Goal: Check status: Check status

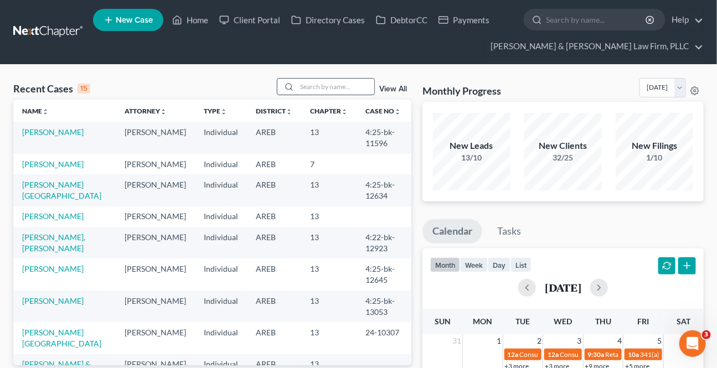
click at [343, 91] on input "search" at bounding box center [336, 87] width 78 height 16
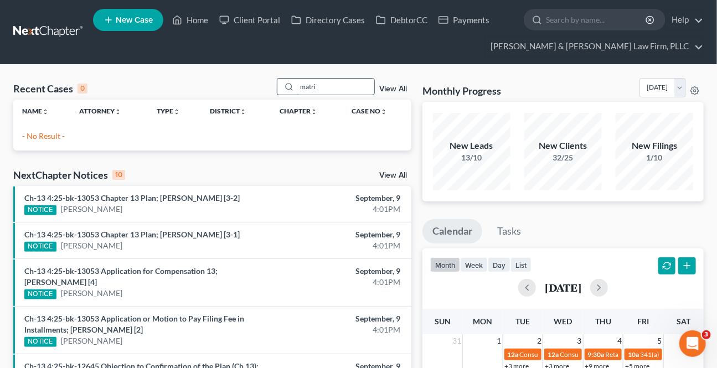
click at [326, 91] on input "matri" at bounding box center [336, 87] width 78 height 16
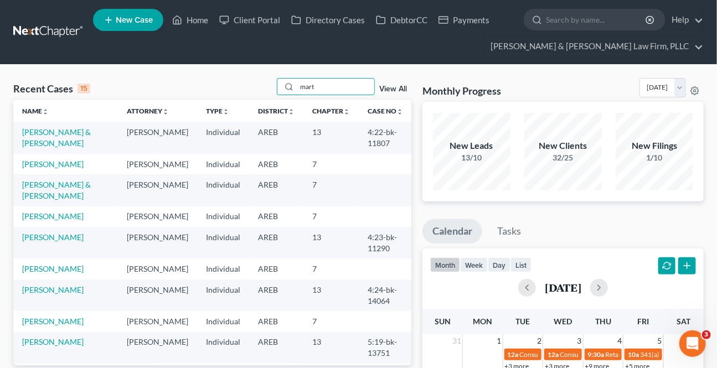
type input "mart"
click at [48, 138] on td "[PERSON_NAME] & [PERSON_NAME]" at bounding box center [65, 138] width 105 height 32
click at [50, 136] on link "[PERSON_NAME] & [PERSON_NAME]" at bounding box center [56, 137] width 69 height 20
select select "2"
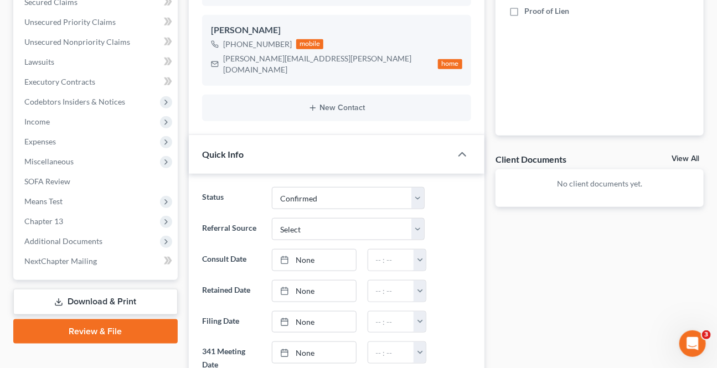
scroll to position [352, 0]
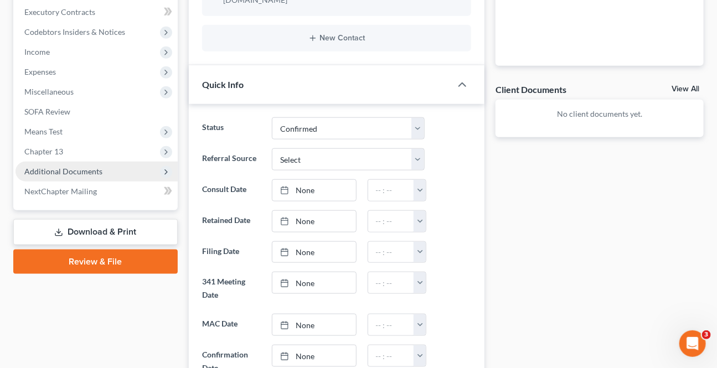
click at [59, 172] on span "Additional Documents" at bounding box center [63, 171] width 78 height 9
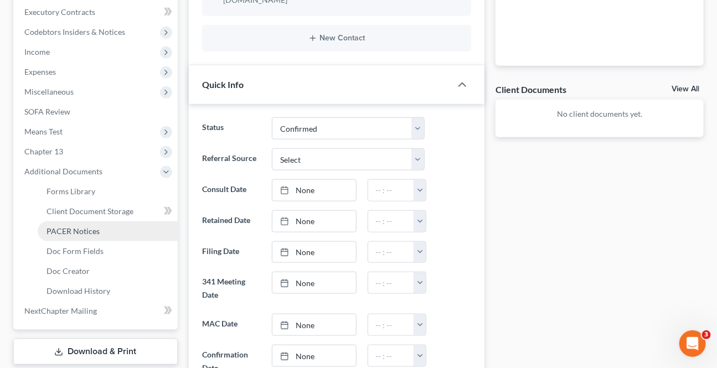
click at [84, 230] on span "PACER Notices" at bounding box center [73, 231] width 53 height 9
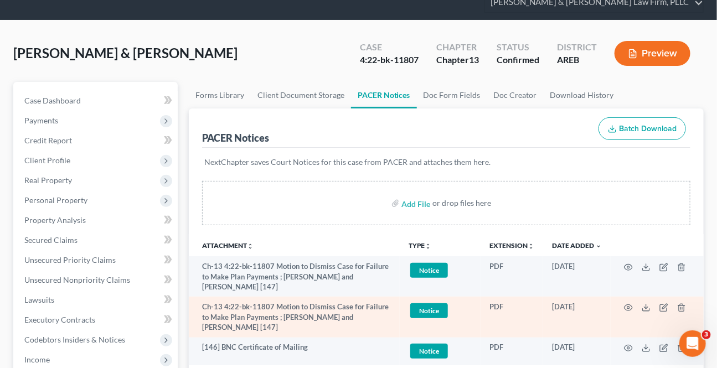
scroll to position [100, 0]
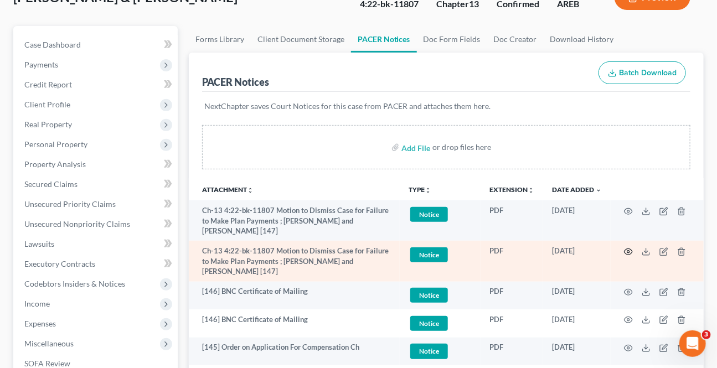
click at [630, 253] on icon "button" at bounding box center [628, 252] width 9 height 9
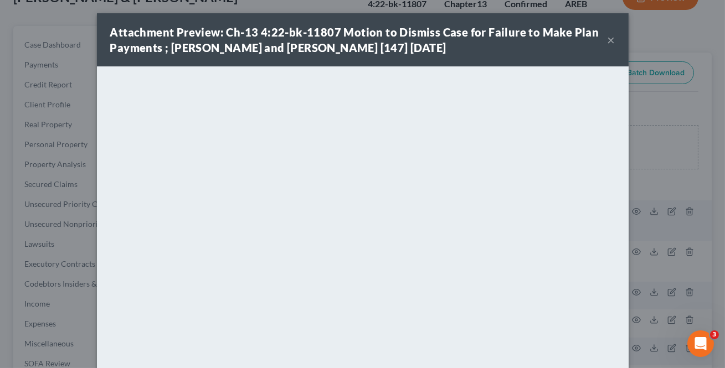
click at [608, 37] on button "×" at bounding box center [612, 39] width 8 height 13
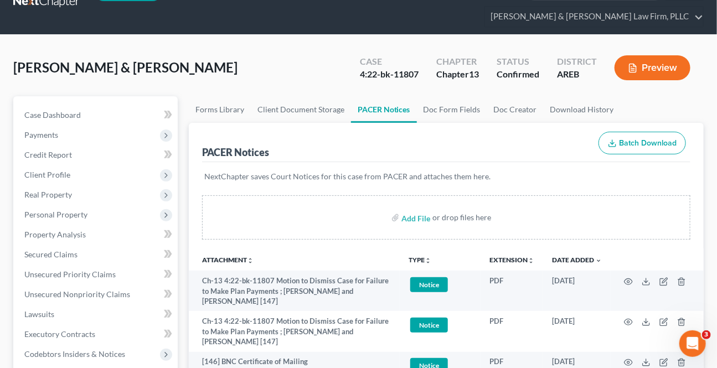
scroll to position [0, 0]
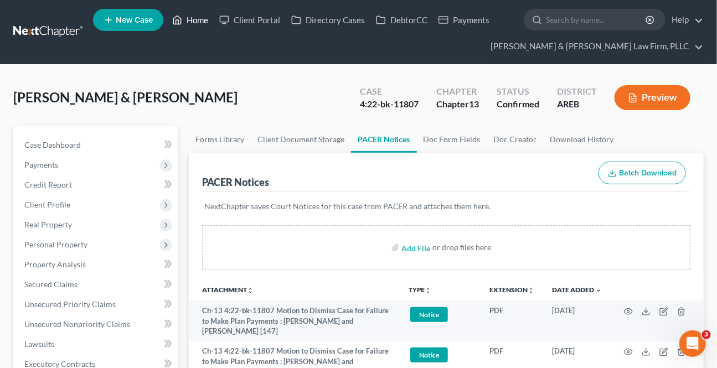
click at [197, 17] on link "Home" at bounding box center [190, 20] width 47 height 20
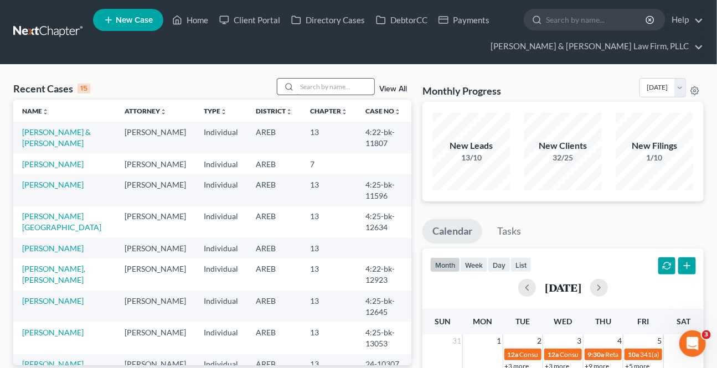
click at [341, 80] on input "search" at bounding box center [336, 87] width 78 height 16
type input "ray"
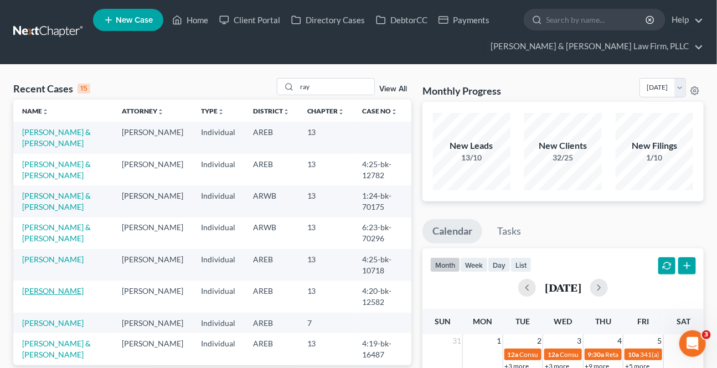
click at [53, 288] on link "[PERSON_NAME]" at bounding box center [52, 290] width 61 height 9
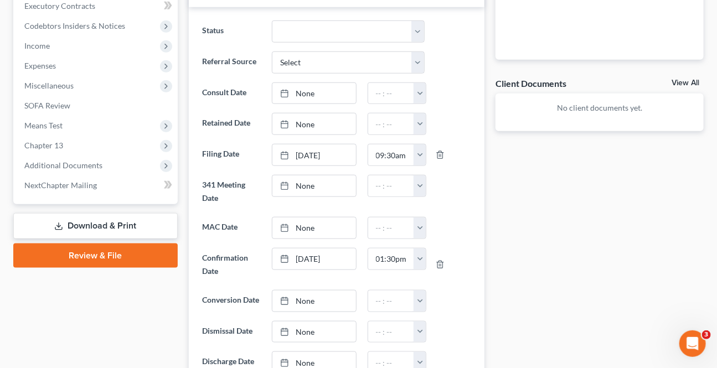
scroll to position [503, 0]
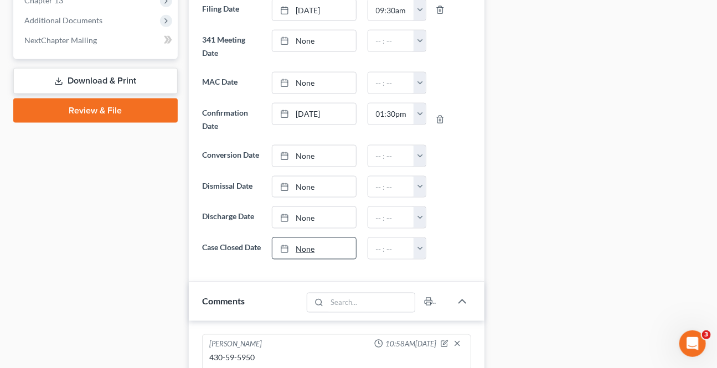
click at [329, 248] on link "None" at bounding box center [314, 248] width 83 height 21
type input "[DATE]"
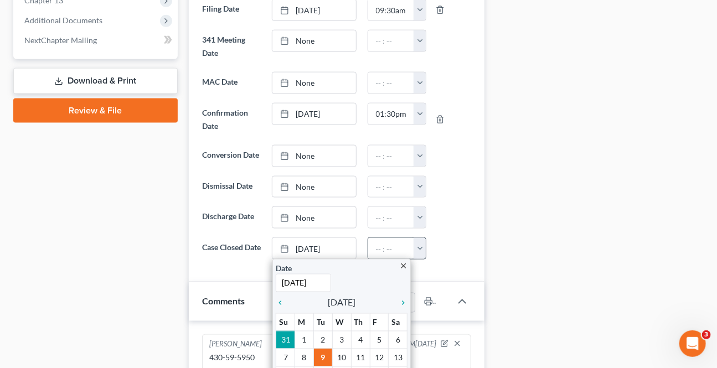
click at [415, 247] on button "button" at bounding box center [420, 248] width 12 height 21
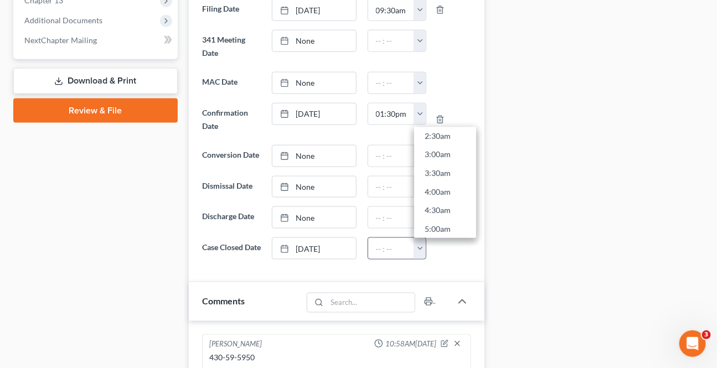
scroll to position [302, 0]
click at [436, 215] on link "10:00am" at bounding box center [445, 211] width 62 height 19
type input "10:00am"
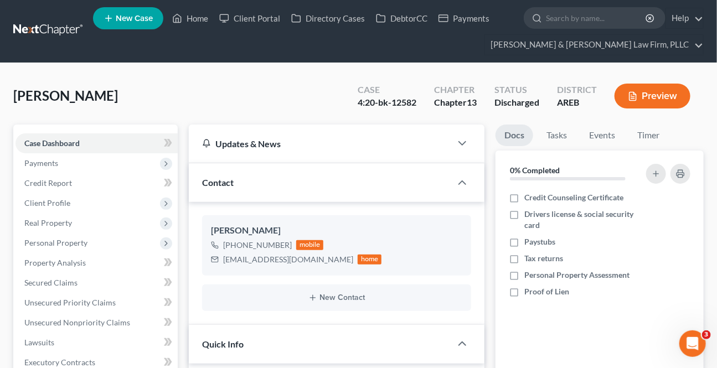
scroll to position [0, 0]
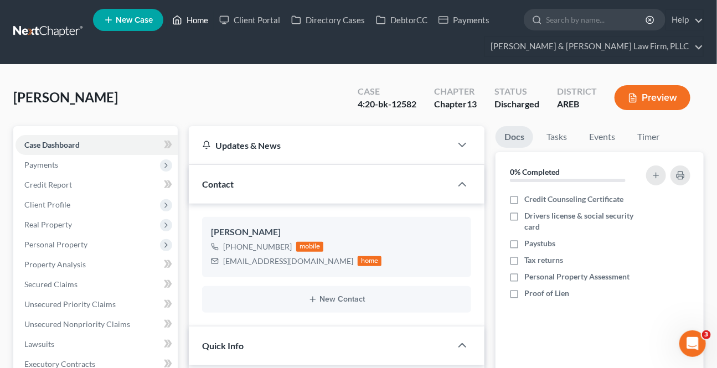
click at [192, 17] on link "Home" at bounding box center [190, 20] width 47 height 20
